Goal: Find contact information: Find contact information

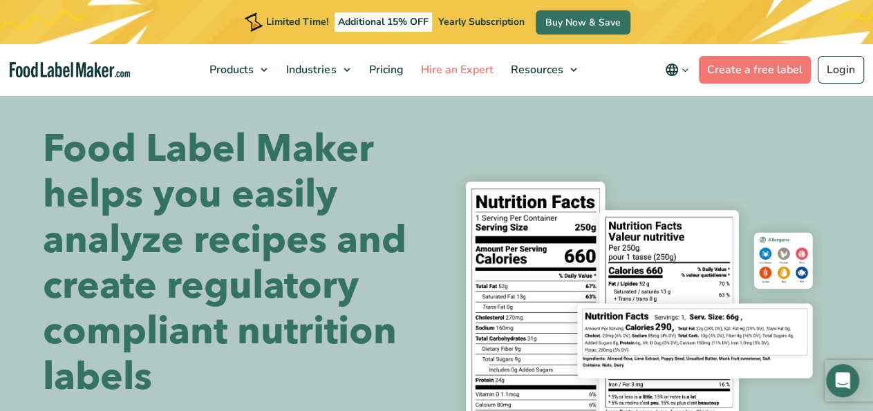
click at [487, 74] on span "Hire an Expert" at bounding box center [455, 69] width 78 height 15
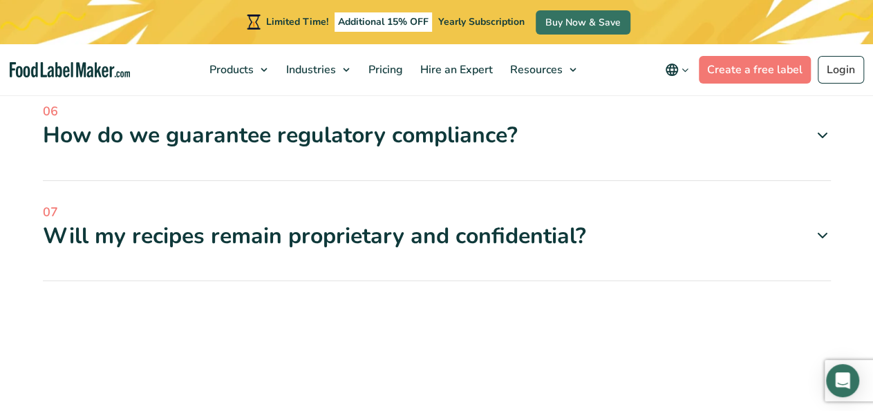
scroll to position [6000, 0]
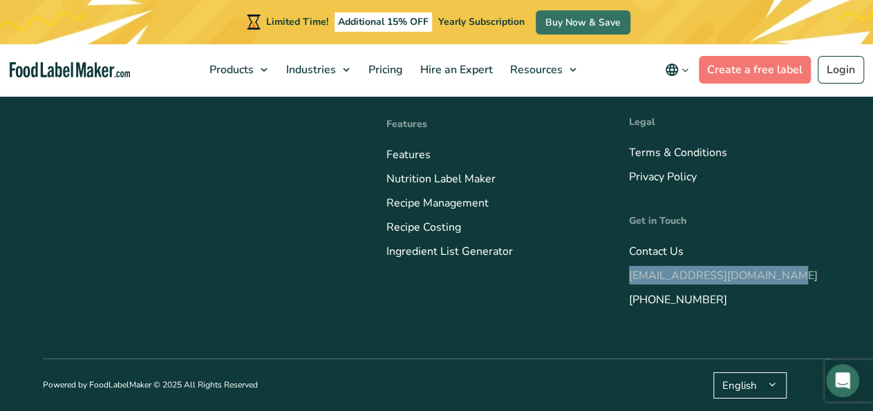
drag, startPoint x: 796, startPoint y: 274, endPoint x: 630, endPoint y: 281, distance: 166.0
click at [630, 281] on li "[EMAIL_ADDRESS][DOMAIN_NAME]" at bounding box center [729, 275] width 201 height 19
copy link "[EMAIL_ADDRESS][DOMAIN_NAME]"
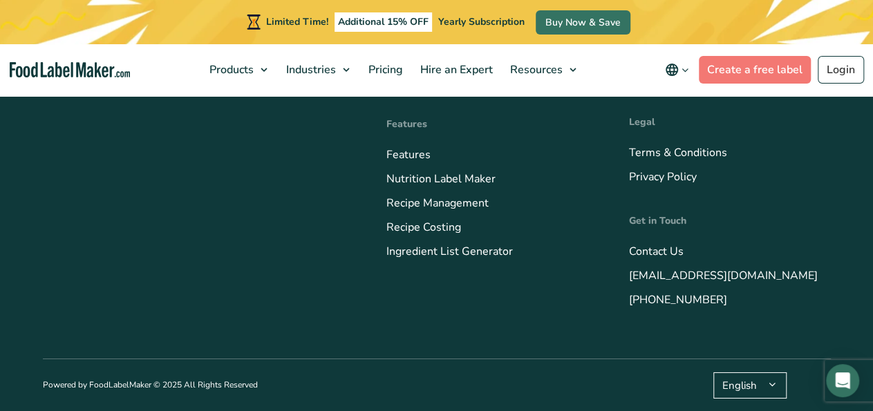
click at [541, 211] on li "Recipe Management" at bounding box center [486, 203] width 201 height 19
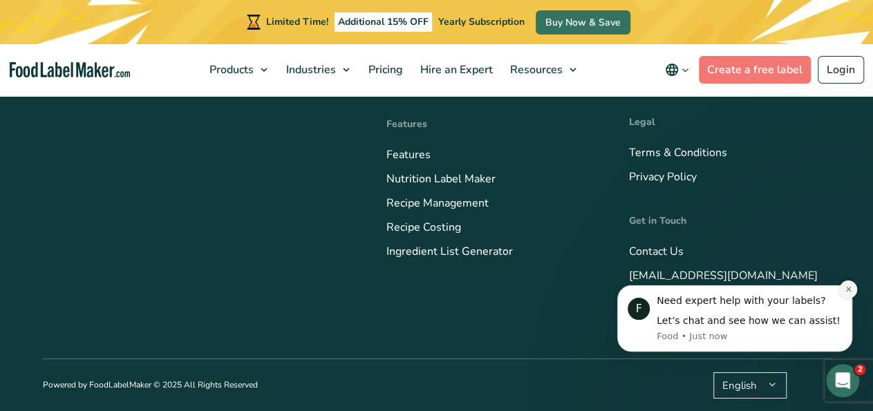
click at [852, 297] on button "Dismiss notification" at bounding box center [848, 290] width 18 height 18
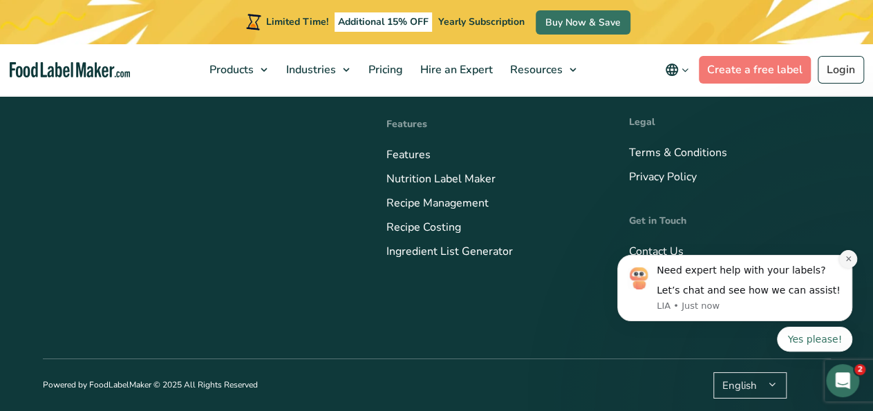
click at [852, 261] on icon "Dismiss notification" at bounding box center [849, 259] width 8 height 8
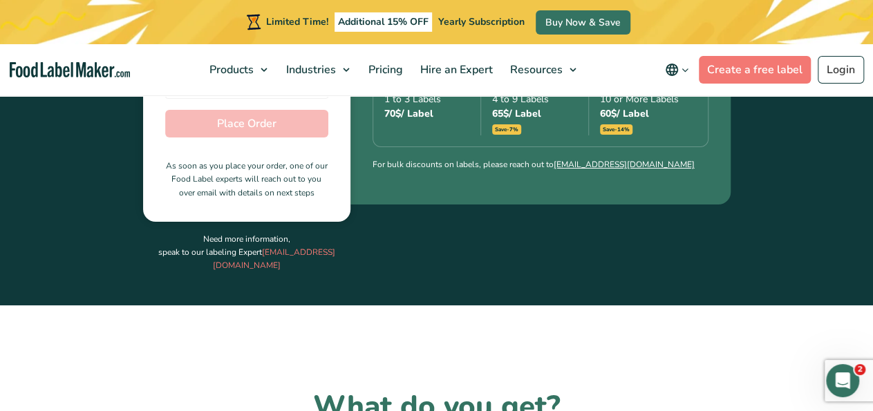
scroll to position [0, 0]
